Goal: Complete application form

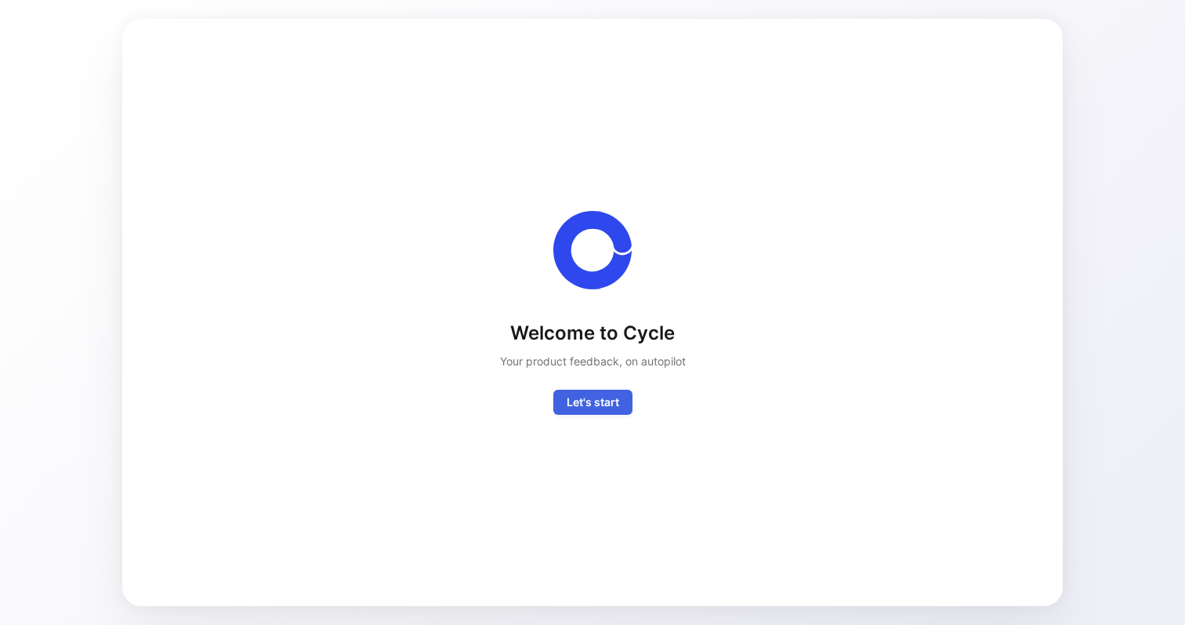
click at [586, 405] on span "Let's start" at bounding box center [593, 402] width 53 height 19
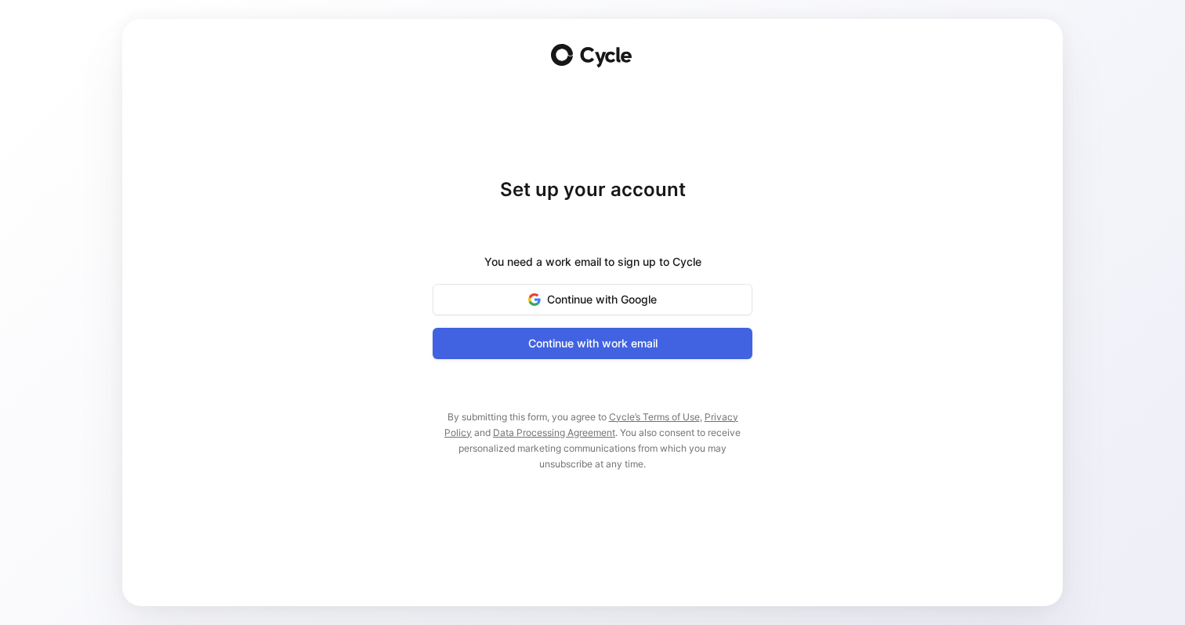
click at [600, 343] on span "Continue with work email" at bounding box center [592, 343] width 281 height 19
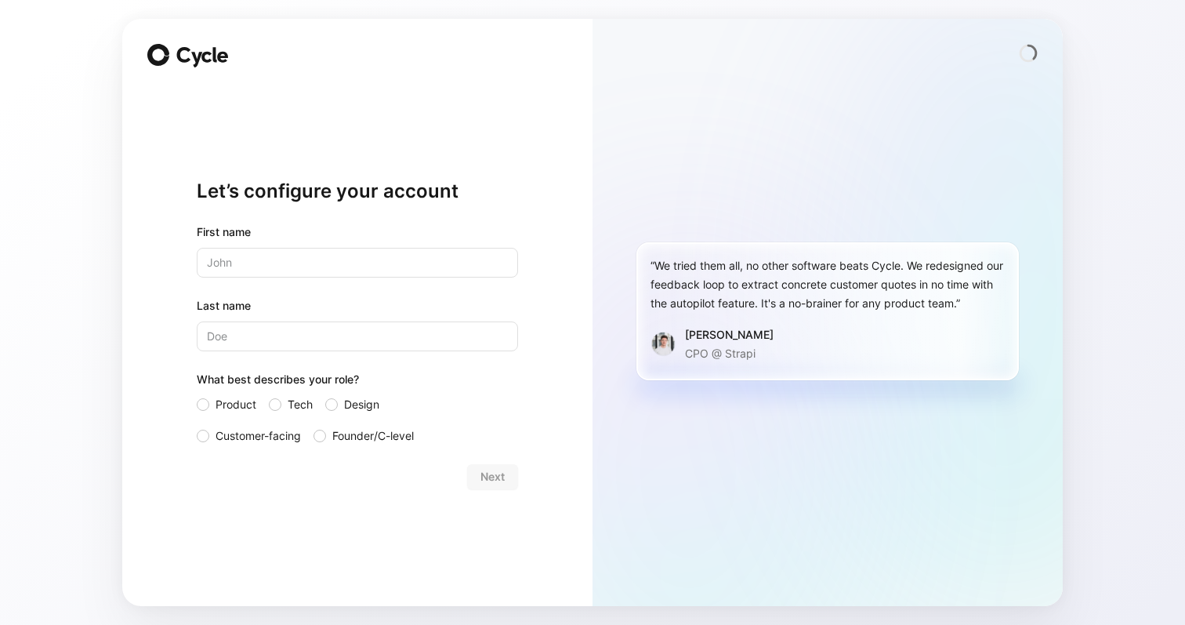
click at [482, 267] on input "text" at bounding box center [357, 263] width 321 height 30
type input "[PERSON_NAME]"
type input "Flood"
click at [276, 434] on span "Customer-facing" at bounding box center [258, 436] width 85 height 19
click at [197, 427] on input "Customer-facing" at bounding box center [197, 427] width 0 height 0
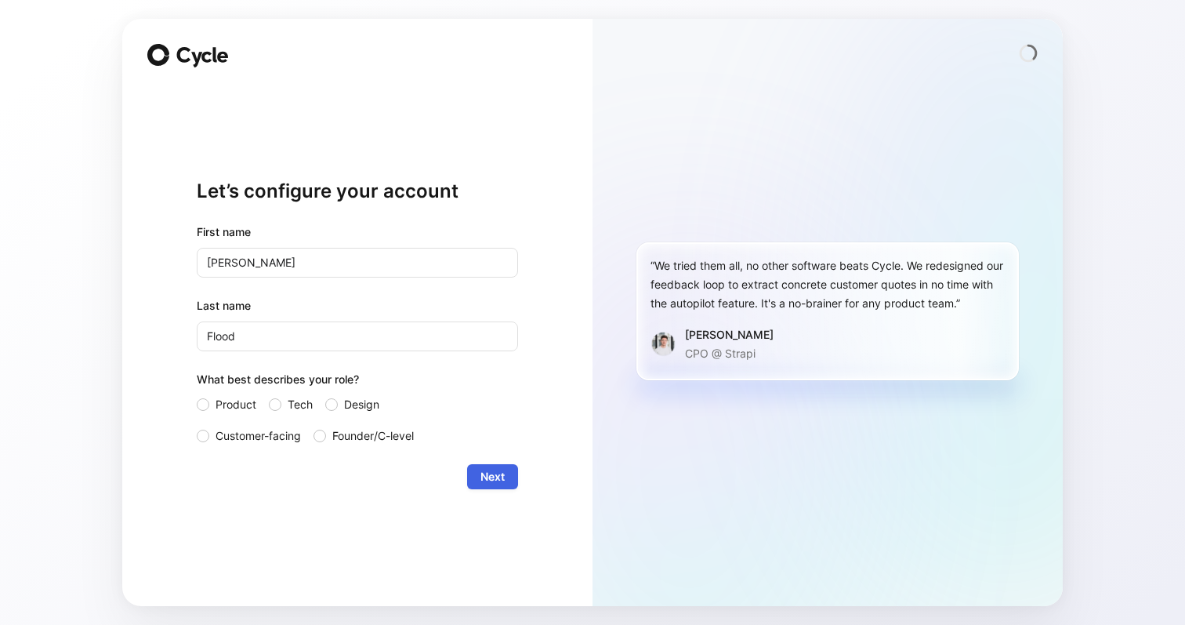
click at [509, 482] on button "Next" at bounding box center [492, 476] width 51 height 25
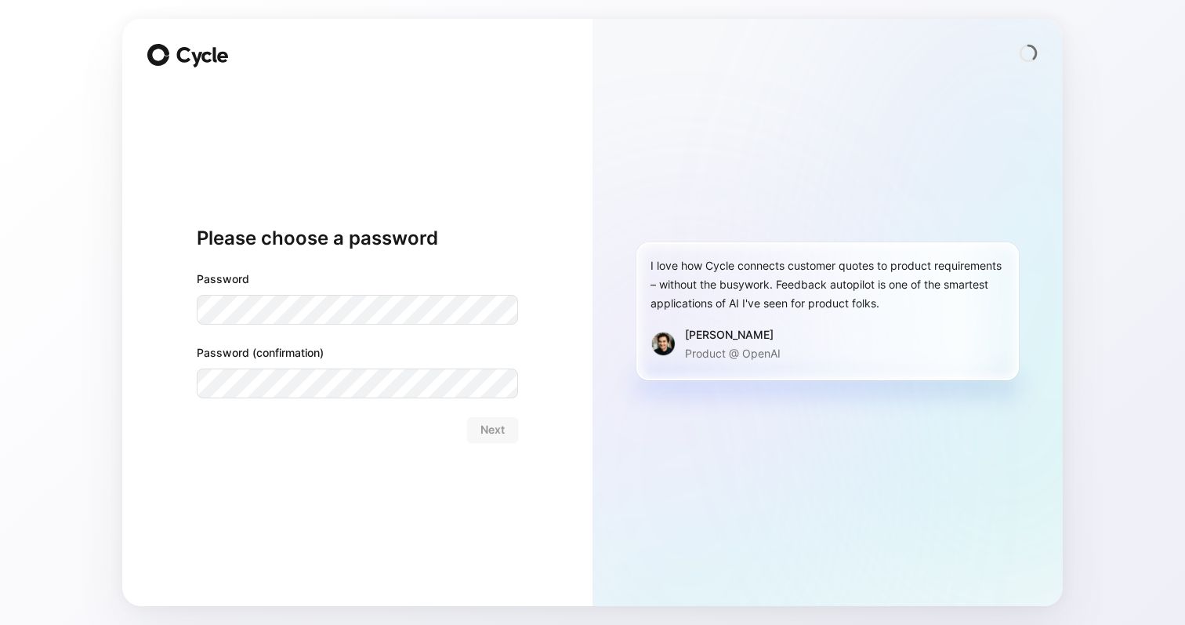
click at [1044, 163] on div "I love how Cycle connects customer quotes to product requirements – without the…" at bounding box center [828, 312] width 470 height 587
click at [419, 340] on div "Password Password (confirmation)" at bounding box center [357, 334] width 321 height 129
click at [493, 428] on span "Next" at bounding box center [493, 429] width 24 height 19
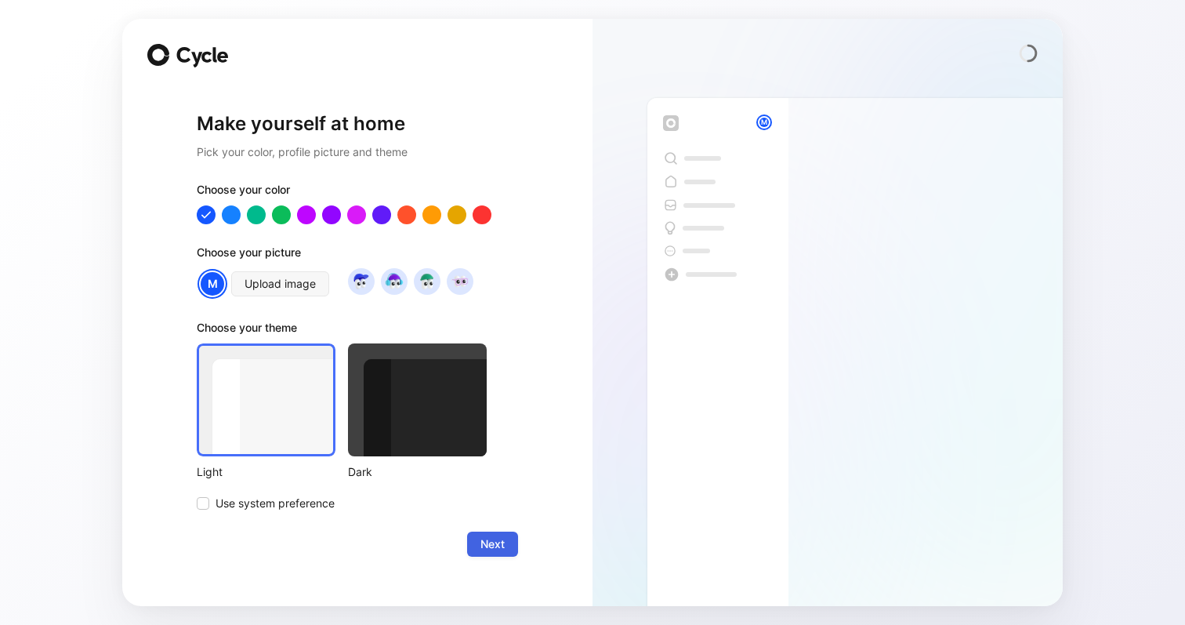
click at [502, 549] on span "Next" at bounding box center [493, 544] width 24 height 19
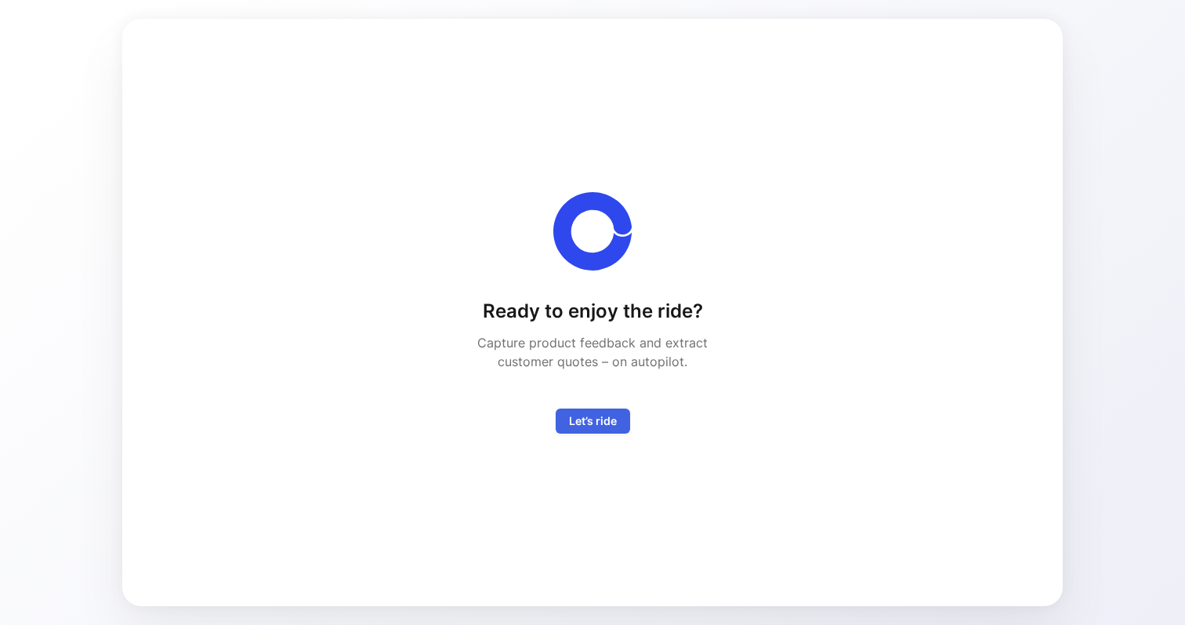
click at [580, 414] on span "Let’s ride" at bounding box center [593, 421] width 48 height 19
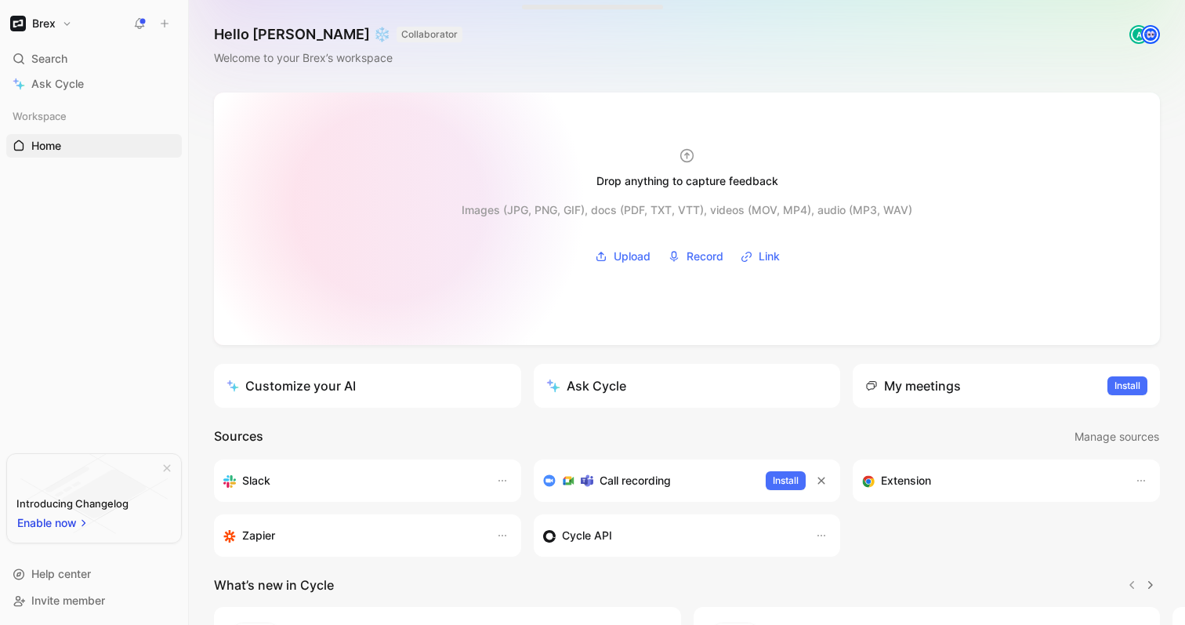
click at [389, 205] on div at bounding box center [687, 219] width 946 height 252
